Goal: Task Accomplishment & Management: Manage account settings

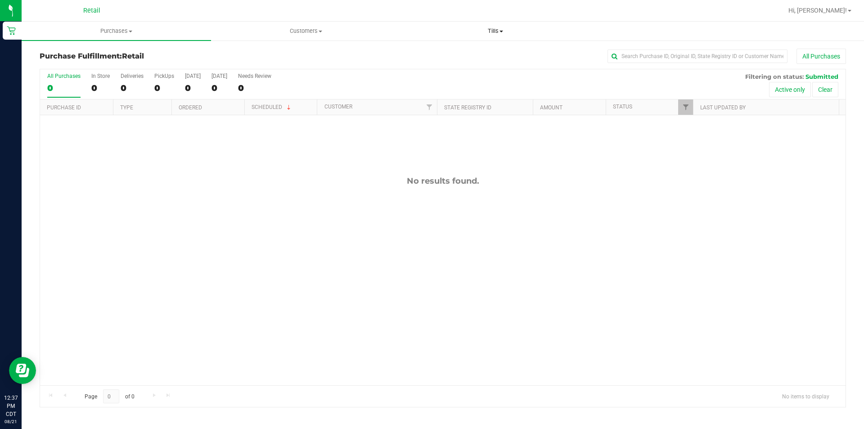
click at [486, 33] on span "Tills" at bounding box center [495, 31] width 189 height 8
click at [454, 53] on span "Manage tills" at bounding box center [430, 54] width 61 height 8
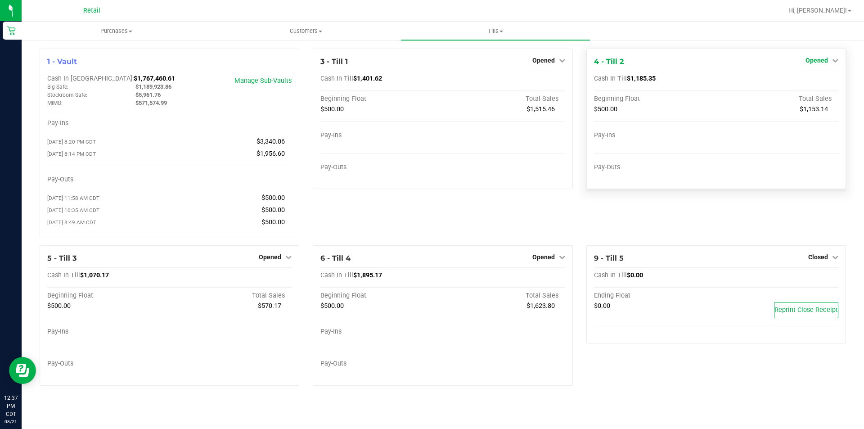
click at [831, 57] on link "Opened" at bounding box center [821, 60] width 33 height 7
click at [807, 79] on link "Close Till" at bounding box center [817, 79] width 24 height 7
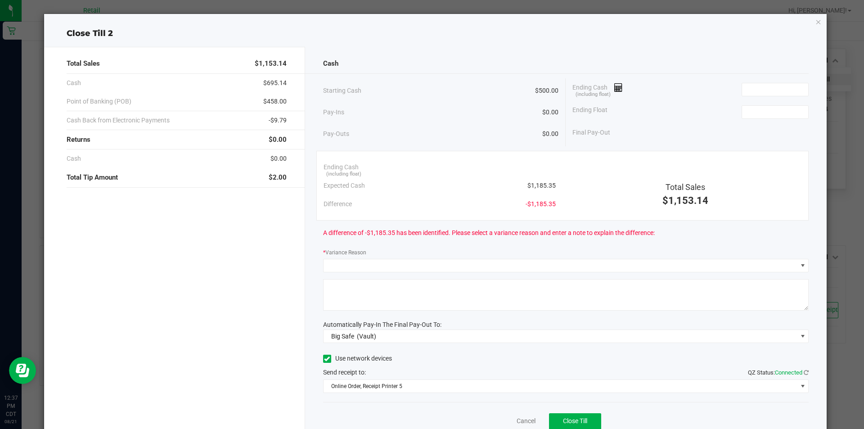
click at [815, 23] on icon "button" at bounding box center [818, 21] width 6 height 11
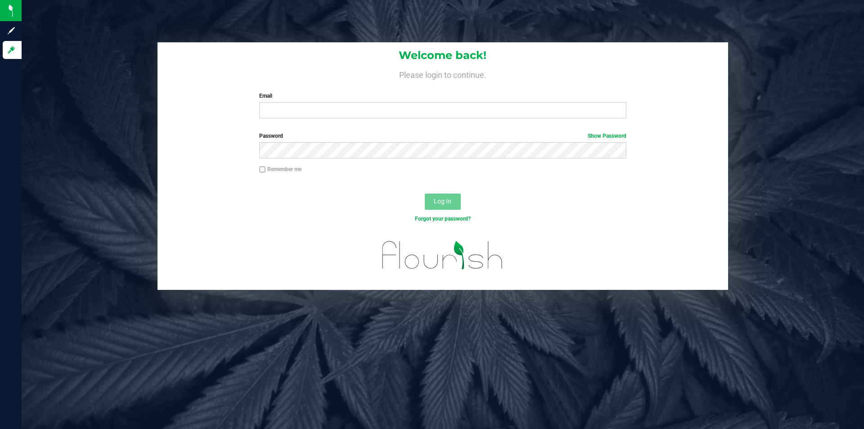
click at [353, 97] on label "Email" at bounding box center [442, 96] width 367 height 8
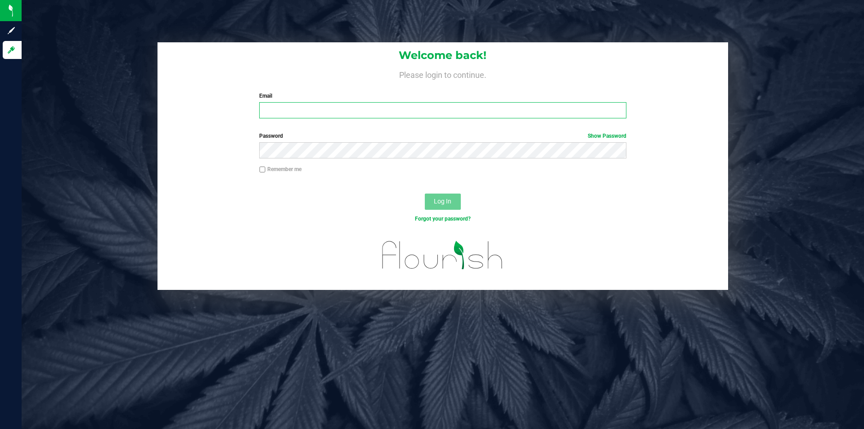
click at [353, 102] on input "Email" at bounding box center [442, 110] width 367 height 16
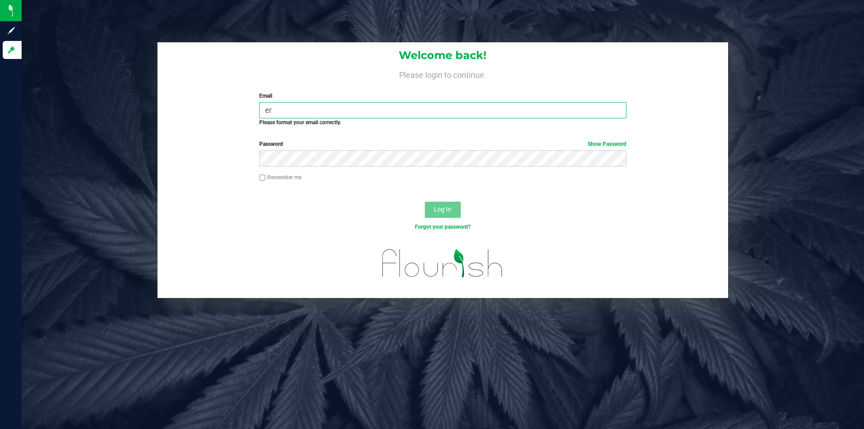
click at [328, 113] on input "er" at bounding box center [442, 110] width 367 height 16
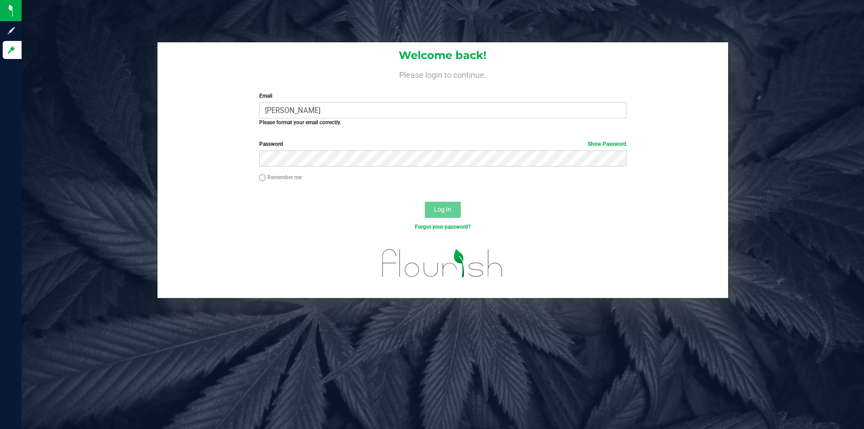
click at [402, 332] on div "Welcome back! Please login to continue. Email eric Required Please format your …" at bounding box center [443, 214] width 842 height 429
click at [330, 98] on label "Email" at bounding box center [442, 96] width 367 height 8
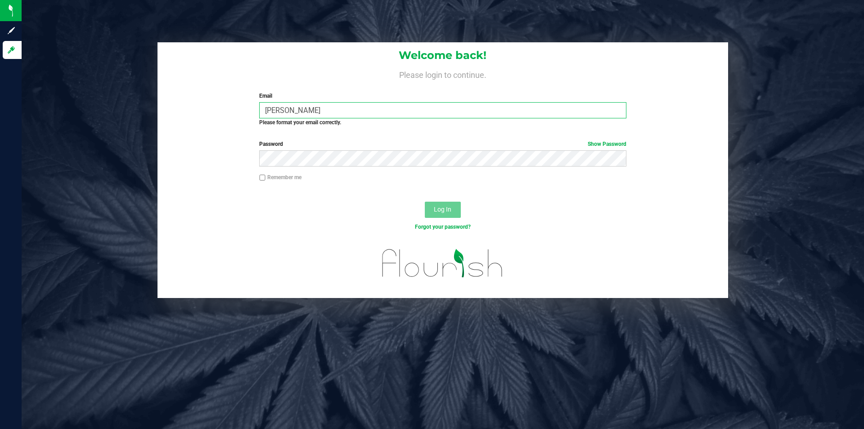
click at [330, 102] on input "[PERSON_NAME]" at bounding box center [442, 110] width 367 height 16
type input "e"
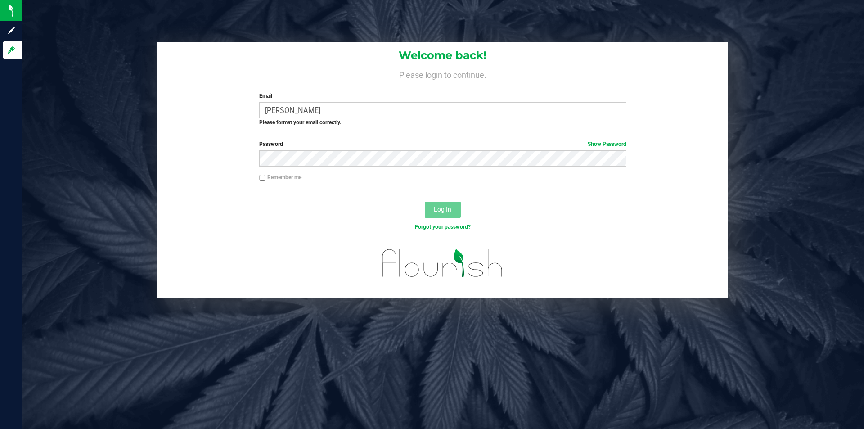
click at [517, 341] on div "Welcome back! Please login to continue. Email eric Required Please format your …" at bounding box center [443, 214] width 842 height 429
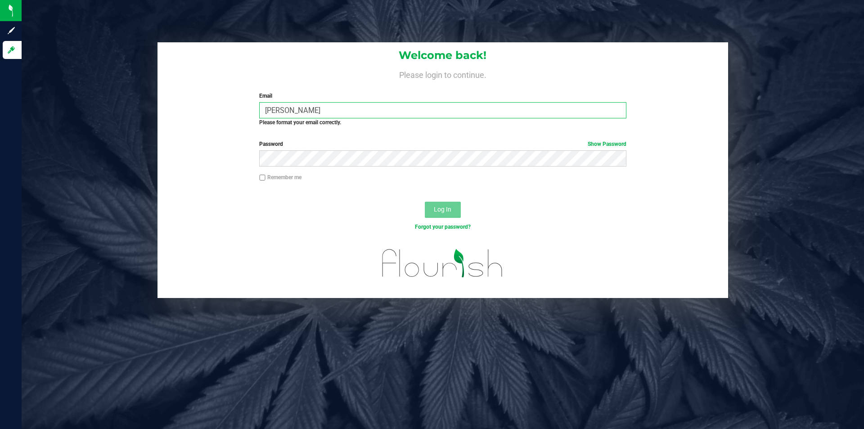
click at [316, 109] on input "[PERSON_NAME]" at bounding box center [442, 110] width 367 height 16
click at [340, 109] on input "[PERSON_NAME]" at bounding box center [442, 110] width 367 height 16
type input "e"
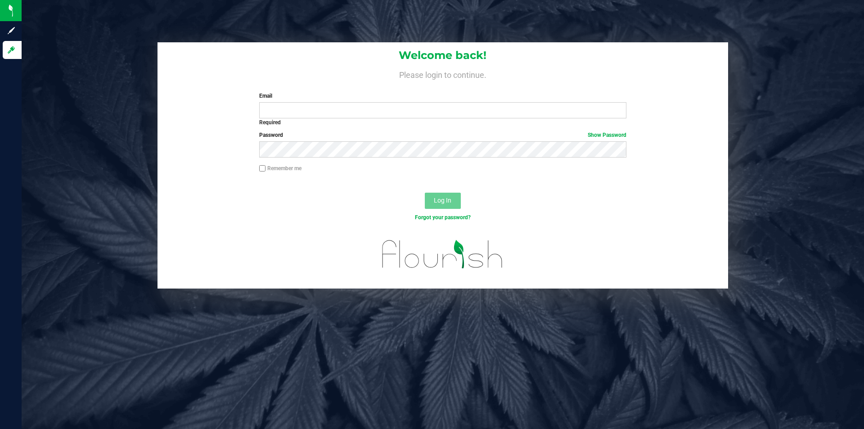
click at [468, 324] on div "Welcome back! Please login to continue. Email Required Please format your email…" at bounding box center [443, 214] width 842 height 429
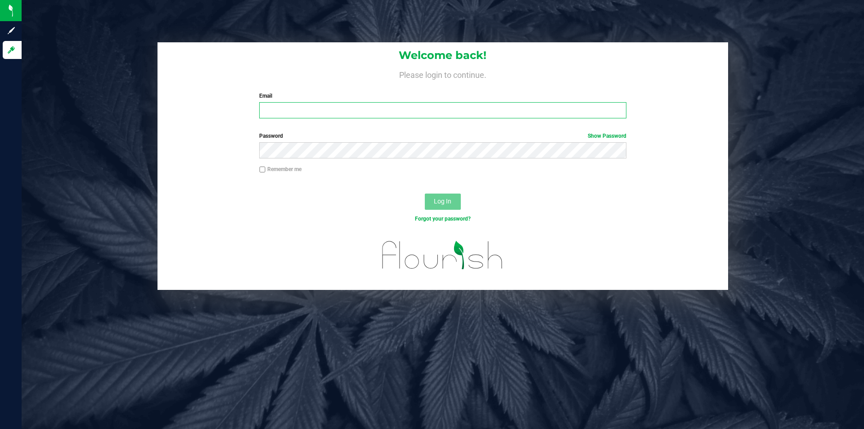
click at [406, 112] on input "Email" at bounding box center [442, 110] width 367 height 16
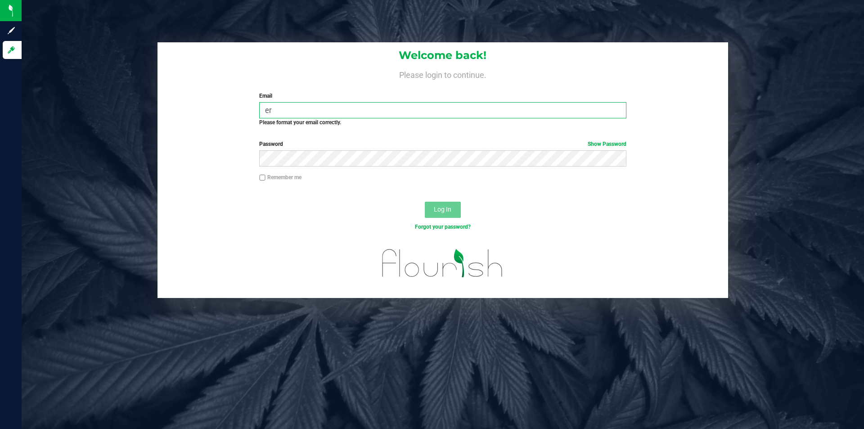
type input "e"
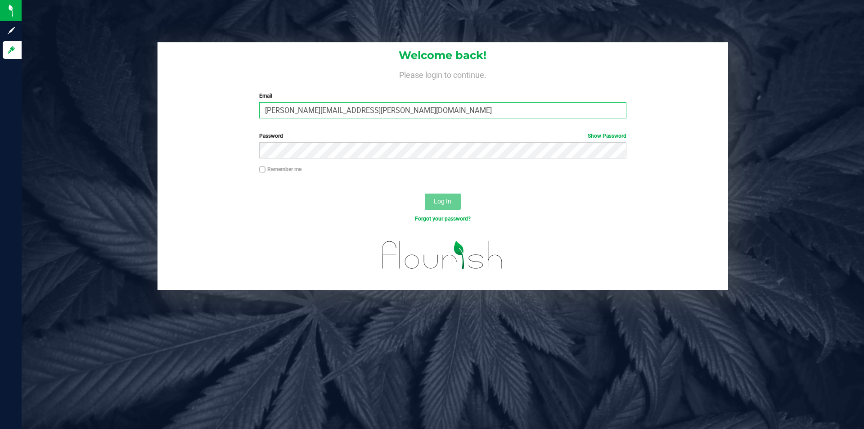
type input "[PERSON_NAME][EMAIL_ADDRESS][PERSON_NAME][DOMAIN_NAME]"
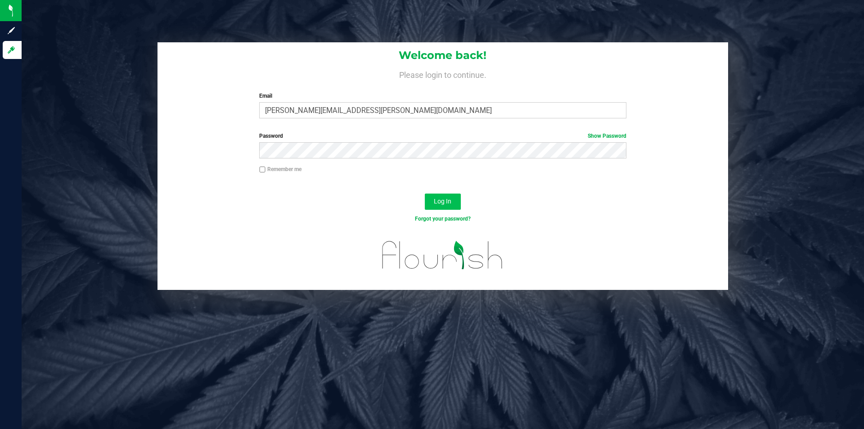
click at [449, 194] on button "Log In" at bounding box center [443, 201] width 36 height 16
click at [450, 207] on button "Log In" at bounding box center [443, 201] width 36 height 16
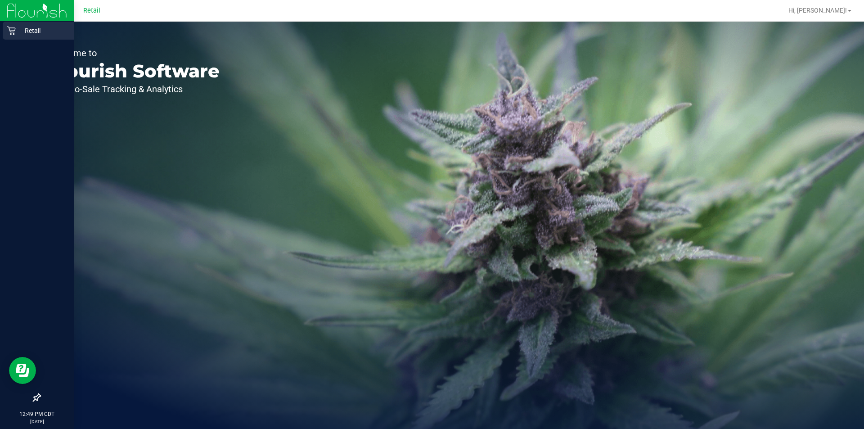
click at [10, 40] on link "Retail" at bounding box center [37, 31] width 74 height 19
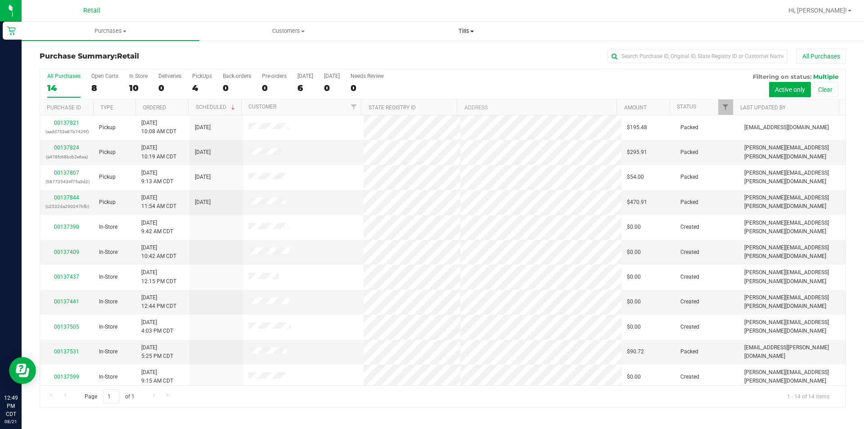
click at [472, 33] on span "Tills" at bounding box center [465, 31] width 177 height 8
click at [434, 56] on span "Manage tills" at bounding box center [407, 54] width 61 height 8
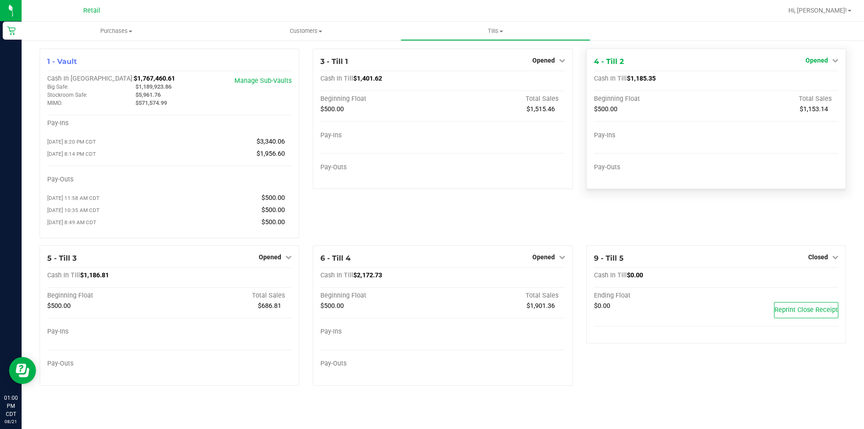
click at [820, 63] on span "Opened" at bounding box center [816, 60] width 22 height 7
click at [808, 76] on link "Close Till" at bounding box center [817, 79] width 24 height 7
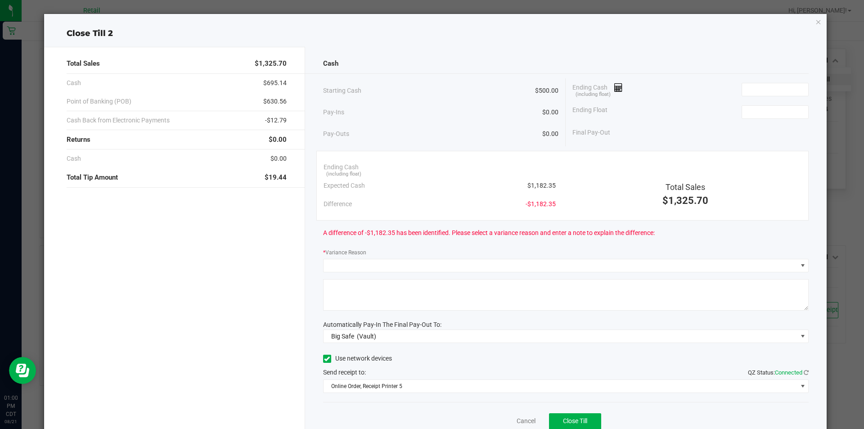
click at [815, 25] on icon "button" at bounding box center [818, 21] width 6 height 11
